Goal: Task Accomplishment & Management: Complete application form

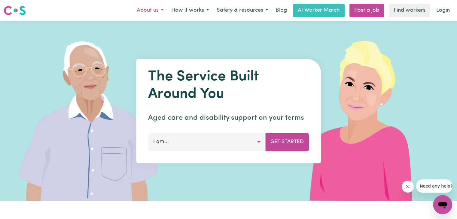
click at [158, 11] on button "About us" at bounding box center [150, 10] width 35 height 13
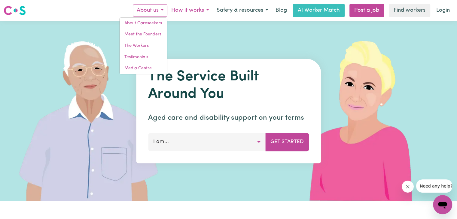
click at [180, 14] on button "How it works" at bounding box center [189, 10] width 45 height 13
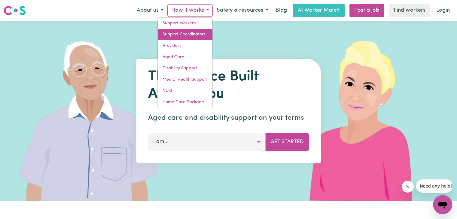
click at [179, 33] on link "Support Coordinators" at bounding box center [185, 34] width 55 height 11
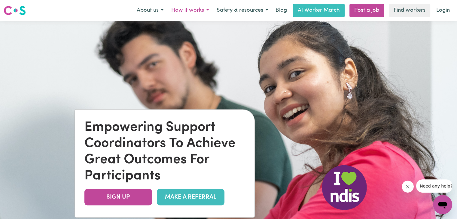
click at [200, 7] on button "How it works" at bounding box center [189, 10] width 45 height 13
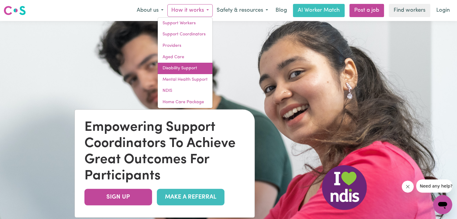
click at [183, 64] on link "Disability Support" at bounding box center [185, 68] width 55 height 11
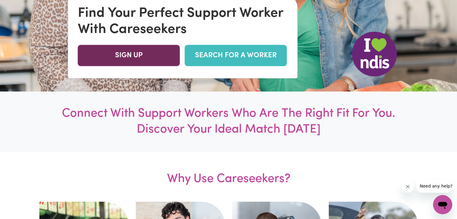
scroll to position [160, 0]
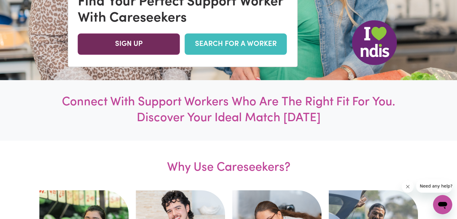
click at [158, 50] on link "SIGN UP" at bounding box center [129, 43] width 102 height 21
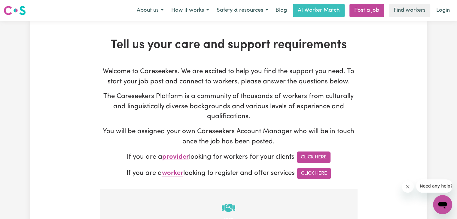
click at [150, 82] on p "Welcome to Careseekers. We are excited to help you find the support you need. T…" at bounding box center [228, 77] width 257 height 20
click at [253, 11] on button "Safety & resources" at bounding box center [242, 10] width 59 height 13
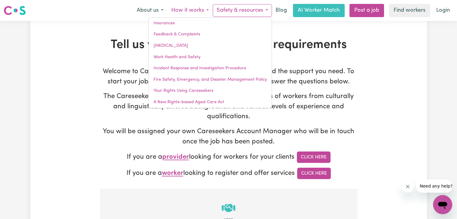
click at [189, 13] on button "How it works" at bounding box center [189, 10] width 45 height 13
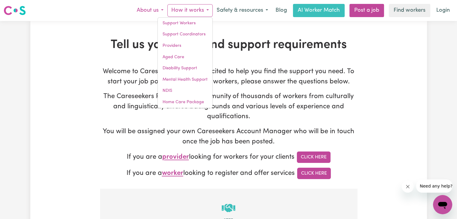
click at [157, 13] on button "About us" at bounding box center [150, 10] width 35 height 13
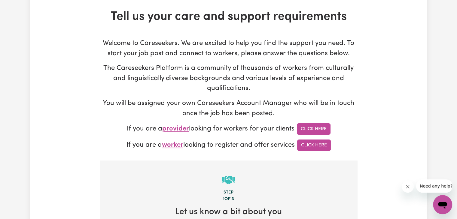
scroll to position [40, 0]
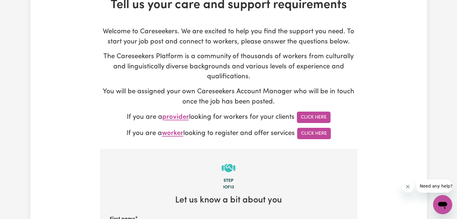
click at [208, 59] on p "The Careseekers Platform is a community of thousands of workers from culturally…" at bounding box center [228, 67] width 257 height 30
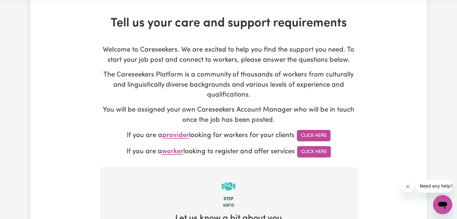
scroll to position [0, 0]
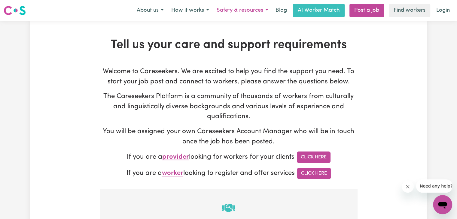
click at [259, 9] on button "Safety & resources" at bounding box center [242, 10] width 59 height 13
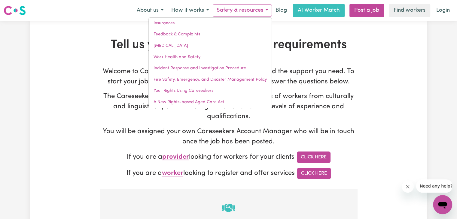
drag, startPoint x: 34, startPoint y: 117, endPoint x: 251, endPoint y: 15, distance: 239.6
